Goal: Task Accomplishment & Management: Manage account settings

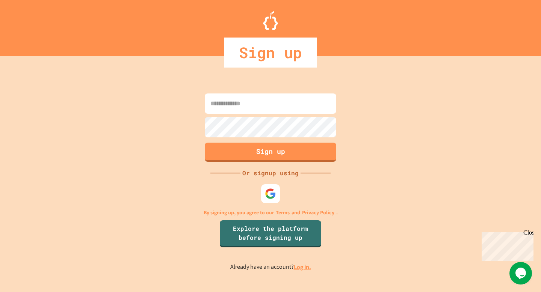
click at [268, 196] on img at bounding box center [270, 193] width 11 height 11
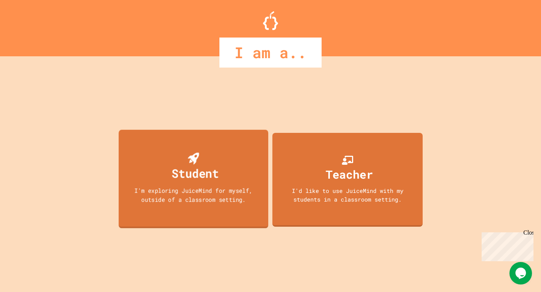
click at [161, 160] on div "Student I'm exploring JuiceMind for myself, outside of a classroom setting." at bounding box center [193, 179] width 149 height 99
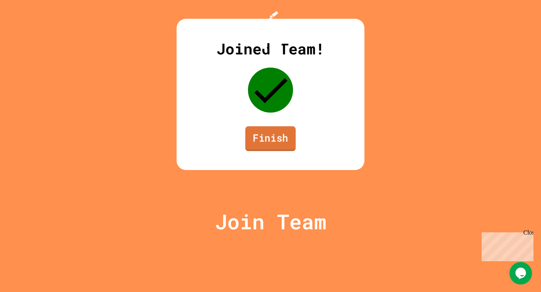
click at [277, 151] on link "Finish" at bounding box center [270, 138] width 50 height 25
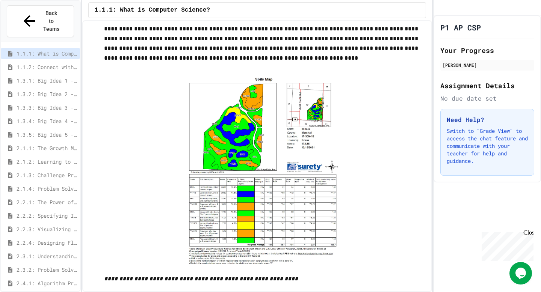
scroll to position [1768, 0]
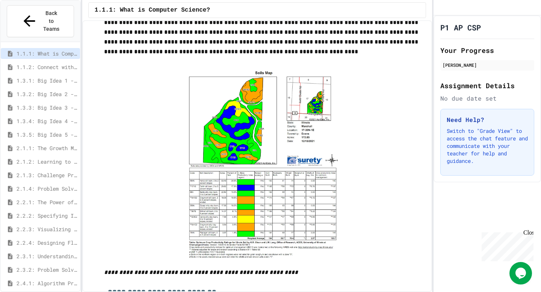
click at [279, 200] on img at bounding box center [264, 161] width 160 height 191
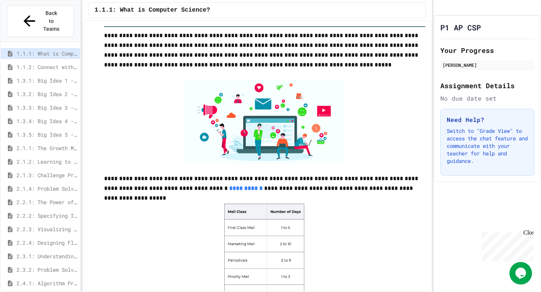
scroll to position [2039, 0]
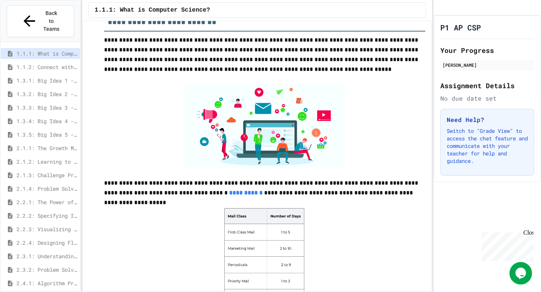
click at [271, 137] on img at bounding box center [264, 126] width 160 height 84
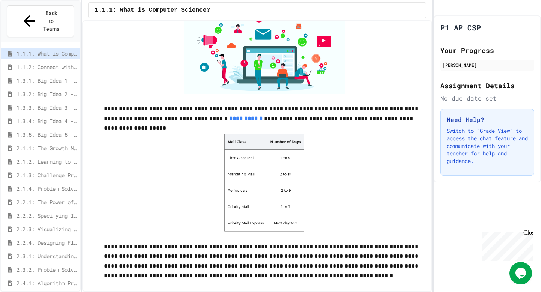
scroll to position [2107, 0]
